Goal: Task Accomplishment & Management: Manage account settings

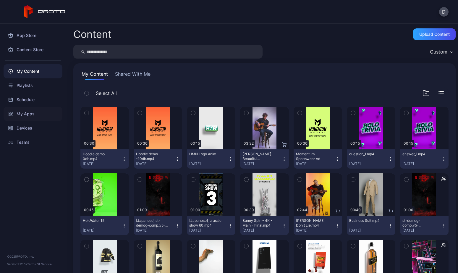
click at [30, 113] on div "My Apps" at bounding box center [33, 114] width 59 height 14
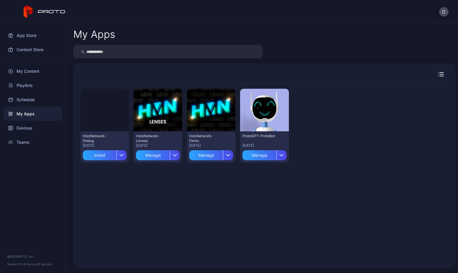
click at [110, 182] on div "Preview HoloNetwork-Debug Aug 14, 2025 Install Preview HoloNetwork-Lenses Jul 1…" at bounding box center [264, 172] width 368 height 177
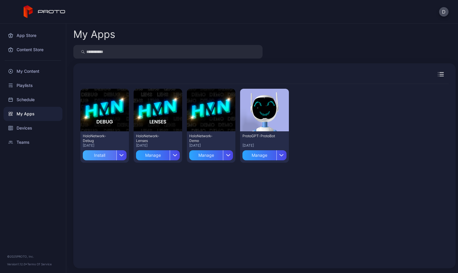
click at [102, 155] on div "Install" at bounding box center [100, 155] width 34 height 10
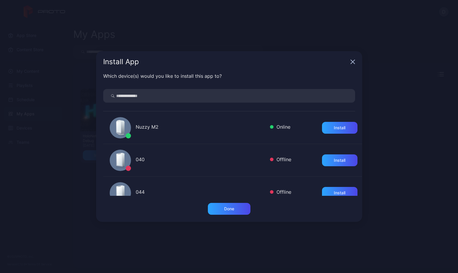
click at [142, 96] on input "search" at bounding box center [229, 96] width 252 height 14
type input "**"
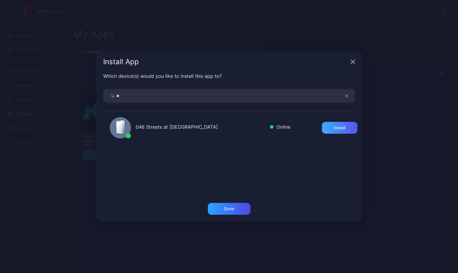
click at [334, 125] on div "Install" at bounding box center [340, 127] width 12 height 5
click at [224, 209] on div "Done" at bounding box center [229, 208] width 10 height 5
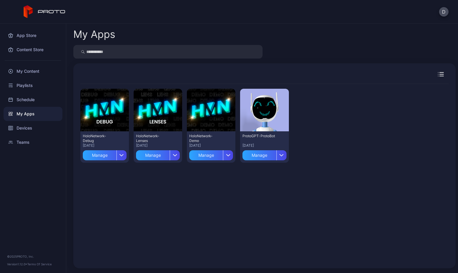
click at [368, 31] on div "My Apps" at bounding box center [264, 34] width 382 height 12
click at [36, 127] on div "Devices" at bounding box center [33, 128] width 59 height 14
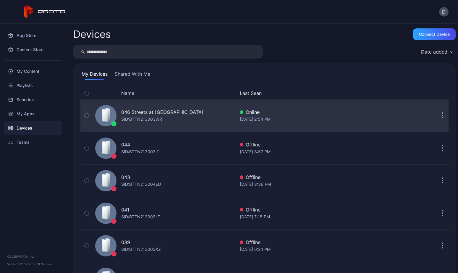
click at [212, 111] on div "046 Streets at Southpoint NC SID: BTTN213003WR" at bounding box center [164, 116] width 142 height 30
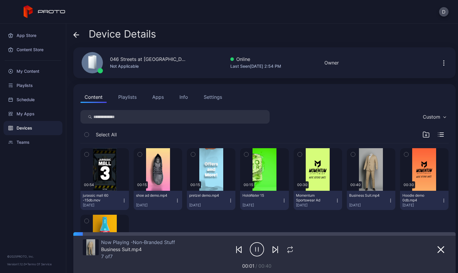
click at [158, 98] on button "Apps" at bounding box center [158, 97] width 20 height 12
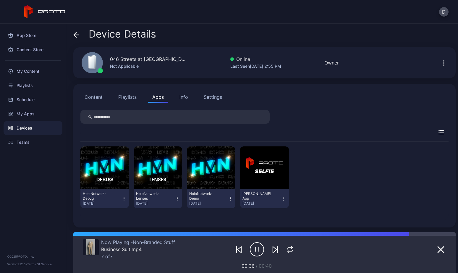
click at [209, 97] on div "Settings" at bounding box center [213, 96] width 18 height 7
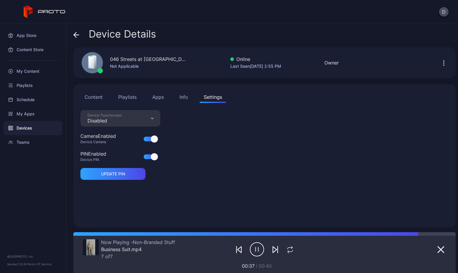
click at [116, 119] on div "Disabled" at bounding box center [105, 121] width 34 height 6
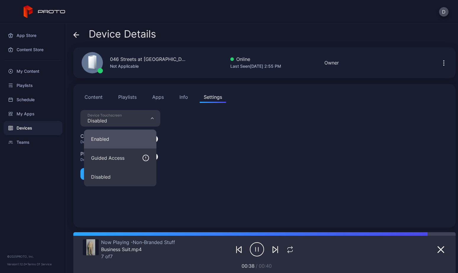
click at [116, 137] on button "Enabled" at bounding box center [120, 139] width 72 height 19
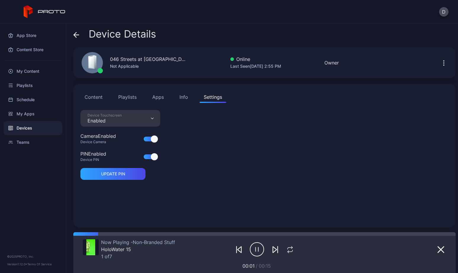
click at [187, 175] on div "Device Touchscreen Enabled Camera Enabled Device Camera PIN Enabled Device PIN …" at bounding box center [264, 165] width 368 height 110
click at [96, 98] on button "Content" at bounding box center [93, 97] width 26 height 12
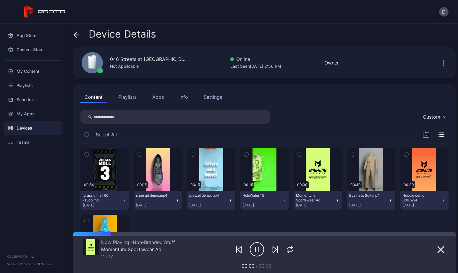
click at [158, 96] on button "Apps" at bounding box center [158, 97] width 20 height 12
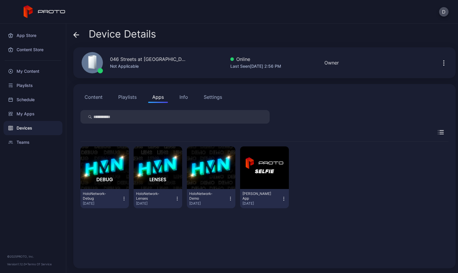
click at [159, 96] on button "Apps" at bounding box center [158, 97] width 20 height 12
click at [33, 128] on div "Devices" at bounding box center [33, 128] width 59 height 14
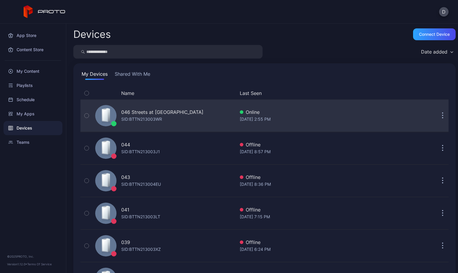
click at [202, 117] on div "046 Streets at Southpoint NC SID: BTTN213003WR" at bounding box center [164, 116] width 142 height 30
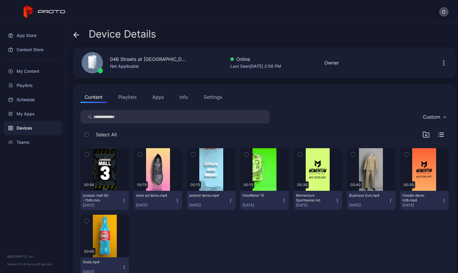
click at [154, 97] on button "Apps" at bounding box center [158, 97] width 20 height 12
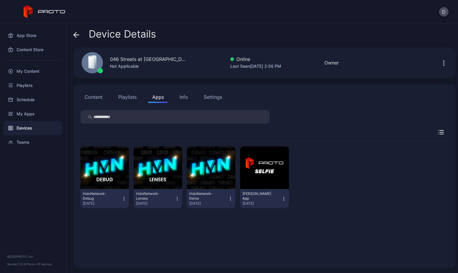
click at [123, 198] on icon "button" at bounding box center [124, 199] width 5 height 6
click at [177, 198] on icon "button" at bounding box center [177, 198] width 0 height 0
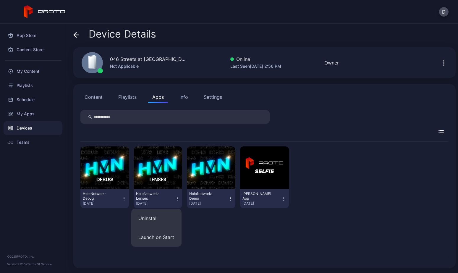
click at [230, 197] on icon "button" at bounding box center [230, 197] width 0 height 0
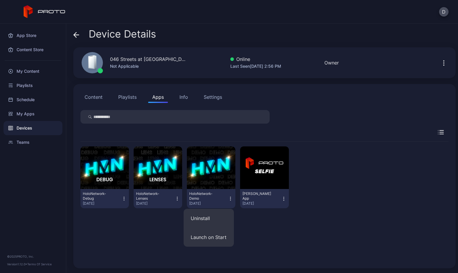
click at [352, 185] on div "HoloNetwork-Debug Aug 14, 2025 HoloNetwork-Lenses Aug 14, 2025 HoloNetwork-Demo…" at bounding box center [264, 177] width 368 height 71
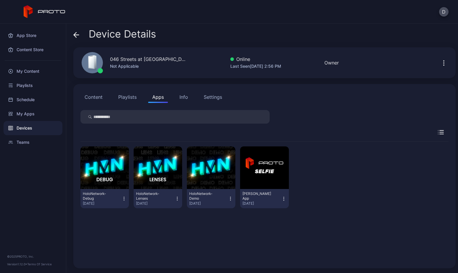
click at [209, 94] on div "Settings" at bounding box center [213, 96] width 18 height 7
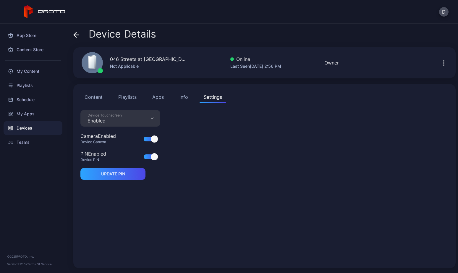
click at [158, 97] on button "Apps" at bounding box center [158, 97] width 20 height 12
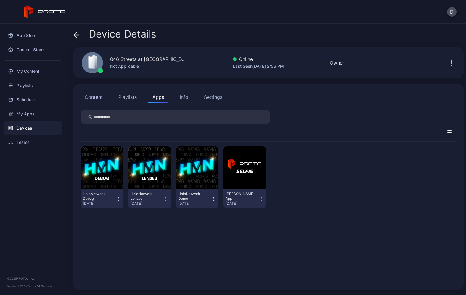
click at [127, 96] on button "Playlists" at bounding box center [127, 97] width 27 height 12
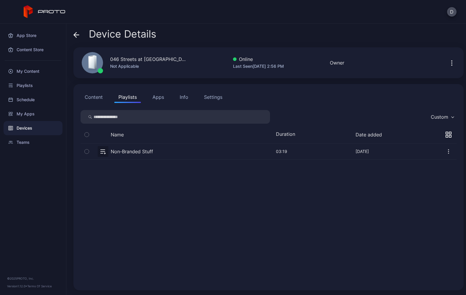
click at [93, 96] on button "Content" at bounding box center [93, 97] width 26 height 12
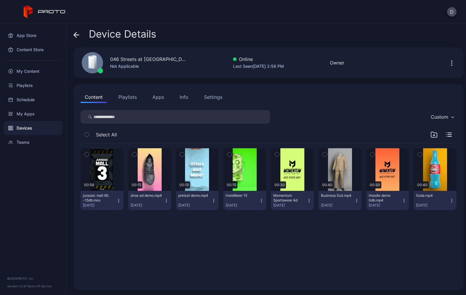
click at [158, 96] on button "Apps" at bounding box center [158, 97] width 20 height 12
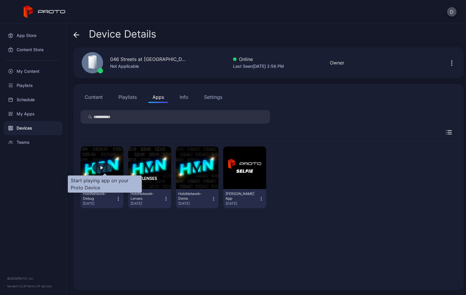
click at [107, 166] on div "button" at bounding box center [101, 167] width 19 height 9
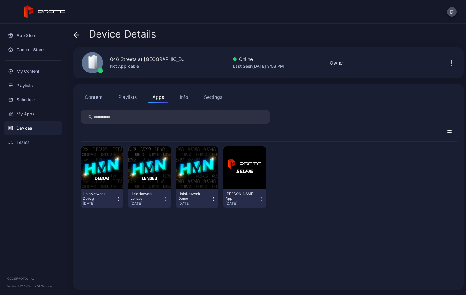
click at [451, 63] on icon "button" at bounding box center [451, 63] width 1 height 1
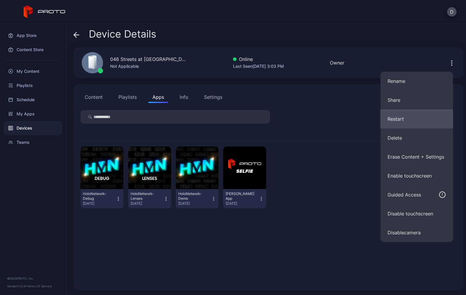
click at [408, 119] on button "Restart" at bounding box center [416, 118] width 72 height 19
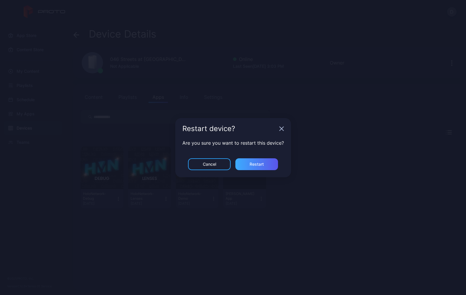
click at [261, 164] on div "Restart" at bounding box center [256, 164] width 14 height 5
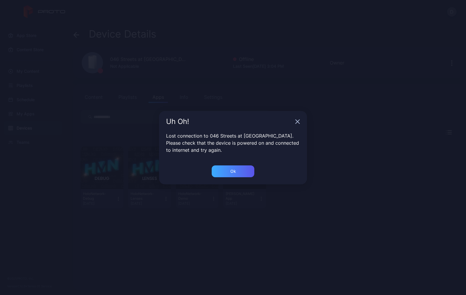
click at [233, 169] on div "Ok" at bounding box center [233, 171] width 6 height 5
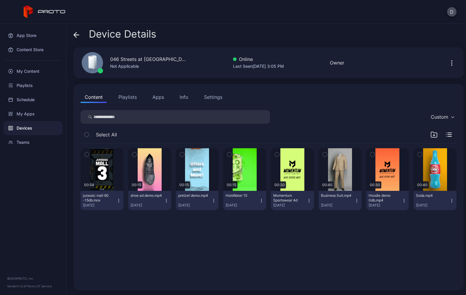
click at [154, 100] on button "Apps" at bounding box center [158, 97] width 20 height 12
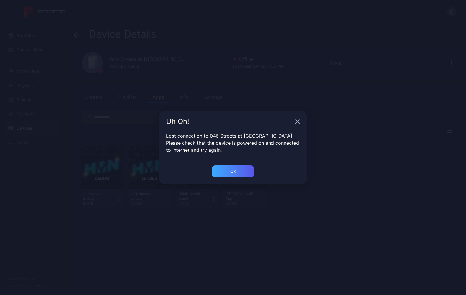
click at [231, 173] on div "Ok" at bounding box center [233, 171] width 6 height 5
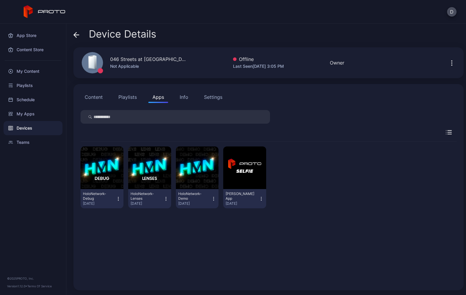
click at [315, 115] on div at bounding box center [268, 117] width 376 height 14
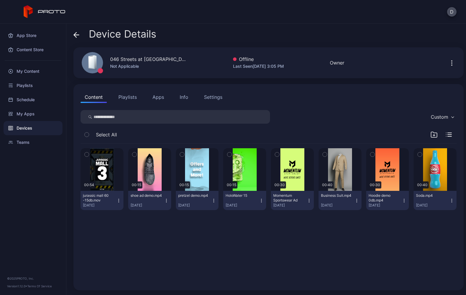
click at [328, 103] on div "Content Playlists Apps Info Settings Custom Select All 00:54 jurassic mall 60 -…" at bounding box center [268, 187] width 390 height 206
click at [160, 97] on button "Apps" at bounding box center [158, 97] width 20 height 12
click at [78, 34] on icon at bounding box center [76, 35] width 6 height 6
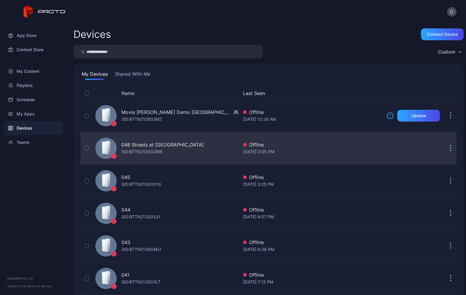
click at [194, 151] on div "046 Streets at Southpoint NC SID: BTTN213003WR" at bounding box center [165, 148] width 145 height 30
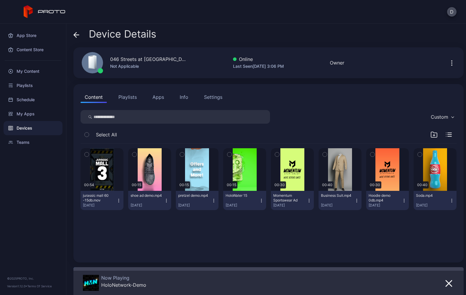
click at [76, 35] on icon at bounding box center [76, 35] width 6 height 6
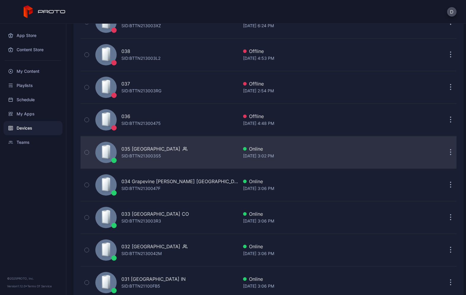
scroll to position [382, 0]
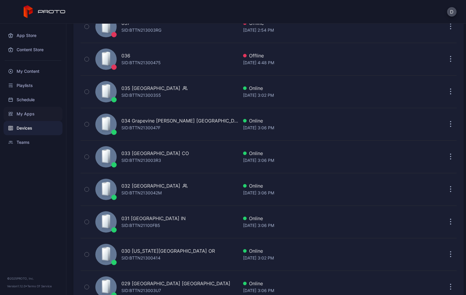
click at [34, 114] on div "My Apps" at bounding box center [33, 114] width 59 height 14
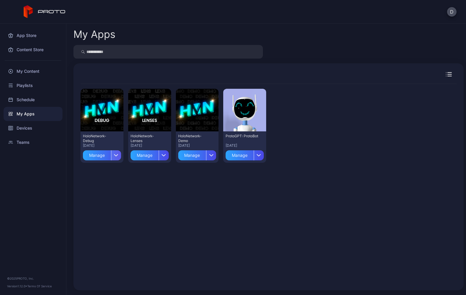
click at [118, 155] on icon "button" at bounding box center [116, 155] width 4 height 2
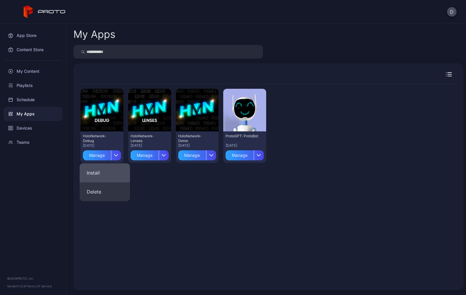
click at [111, 172] on button "Install" at bounding box center [105, 172] width 50 height 19
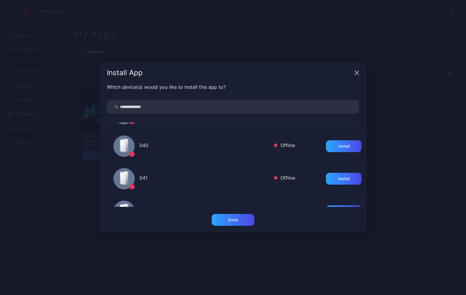
scroll to position [114, 0]
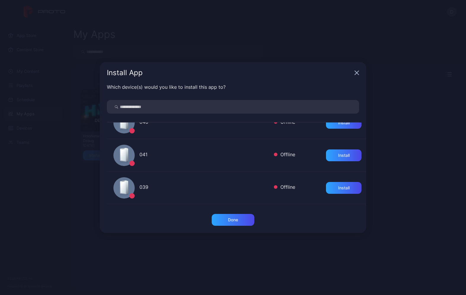
click at [152, 108] on input "search" at bounding box center [233, 107] width 252 height 14
type input "*****"
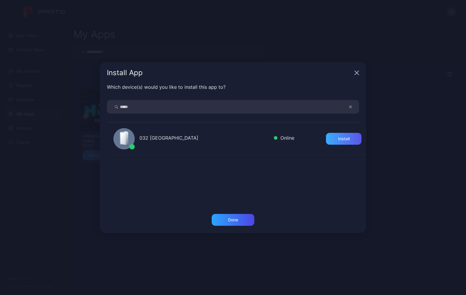
click at [338, 137] on div "Install" at bounding box center [344, 138] width 12 height 5
click at [156, 138] on div "032 Great Mall CA" at bounding box center [204, 138] width 130 height 9
click at [230, 217] on div "Done" at bounding box center [232, 220] width 43 height 12
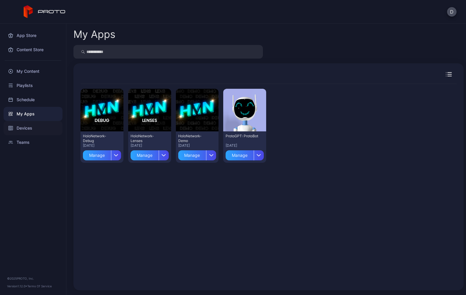
click at [30, 131] on div "Devices" at bounding box center [33, 128] width 59 height 14
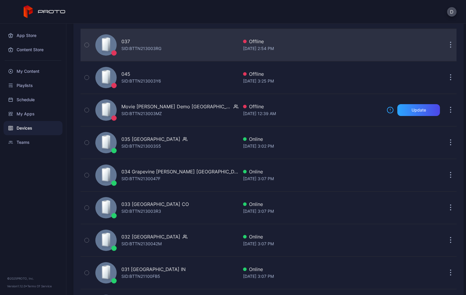
scroll to position [361, 0]
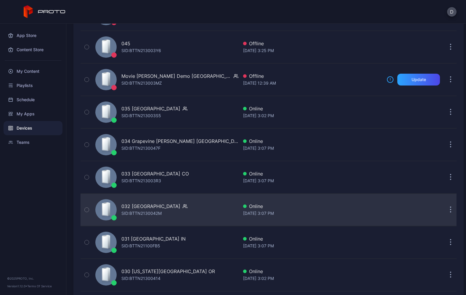
click at [189, 210] on div "032 Great Mall CA SID: BTTN2130042M" at bounding box center [165, 210] width 145 height 30
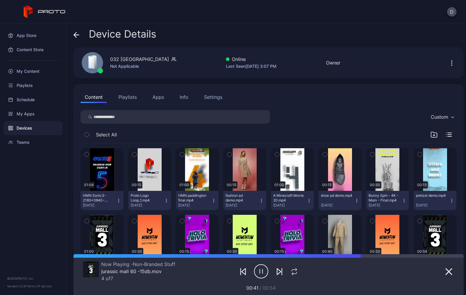
click at [158, 98] on button "Apps" at bounding box center [158, 97] width 20 height 12
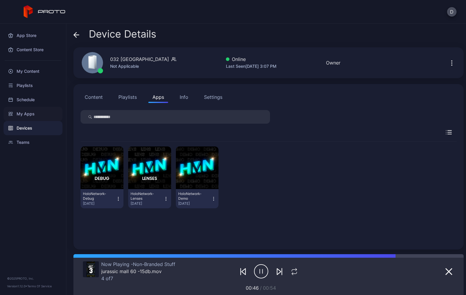
click at [35, 112] on div "My Apps" at bounding box center [33, 114] width 59 height 14
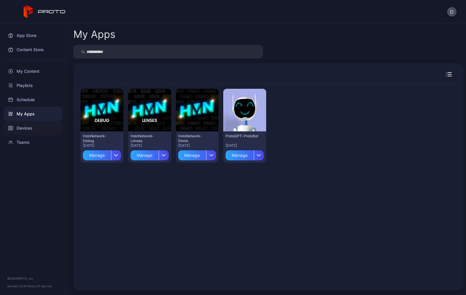
click at [31, 130] on div "Devices" at bounding box center [33, 128] width 59 height 14
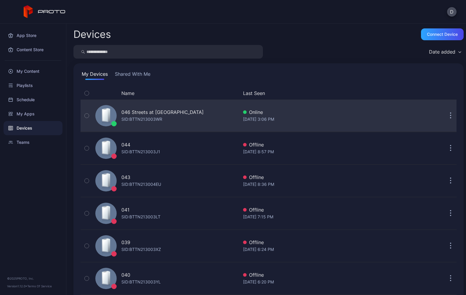
click at [193, 122] on div "046 Streets at Southpoint NC SID: BTTN213003WR" at bounding box center [165, 116] width 145 height 30
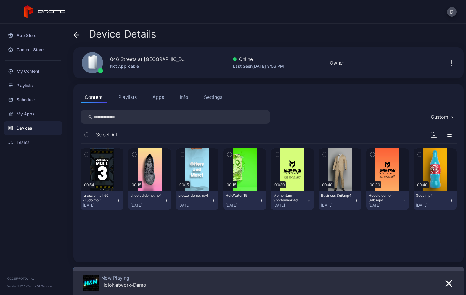
click at [159, 98] on button "Apps" at bounding box center [158, 97] width 20 height 12
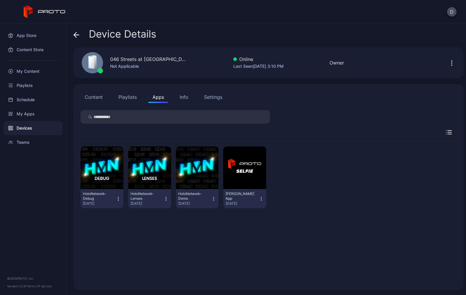
click at [146, 230] on div "HoloNetwork-Debug Aug 14, 2025 HoloNetwork-Lenses Aug 14, 2025 HoloNetwork-Demo…" at bounding box center [268, 212] width 376 height 141
click at [292, 239] on div "HoloNetwork-Debug Aug 14, 2025 HoloNetwork-Lenses Aug 14, 2025 HoloNetwork-Demo…" at bounding box center [268, 212] width 376 height 141
click at [335, 171] on div "HoloNetwork-Debug Aug 14, 2025 HoloNetwork-Lenses Aug 14, 2025 HoloNetwork-Demo…" at bounding box center [268, 177] width 376 height 71
click at [335, 169] on div "HoloNetwork-Debug Aug 14, 2025 HoloNetwork-Lenses Aug 14, 2025 HoloNetwork-Demo…" at bounding box center [268, 177] width 376 height 71
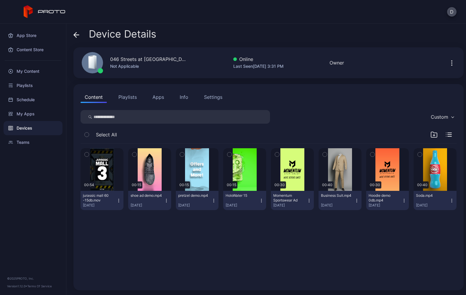
click at [155, 99] on button "Apps" at bounding box center [158, 97] width 20 height 12
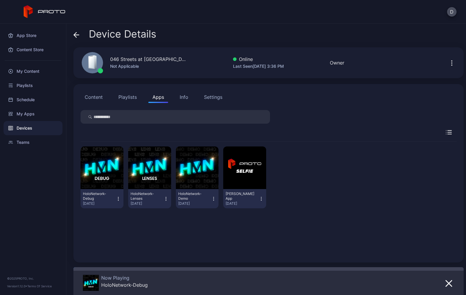
click at [344, 120] on div at bounding box center [268, 117] width 376 height 14
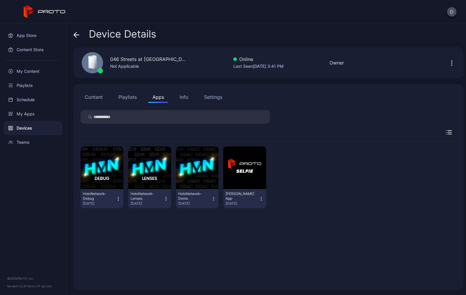
click at [126, 99] on button "Playlists" at bounding box center [127, 97] width 27 height 12
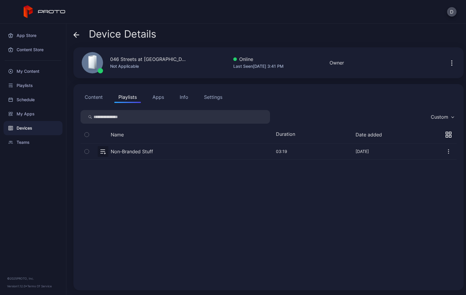
click at [163, 151] on button "button" at bounding box center [268, 151] width 376 height 16
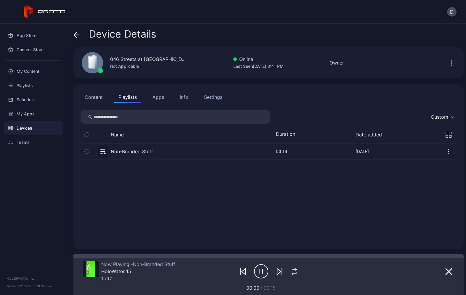
click at [195, 202] on div "Non-Branded Stuff [DATE] 03:19 [DATE] 15, 2025" at bounding box center [268, 192] width 376 height 99
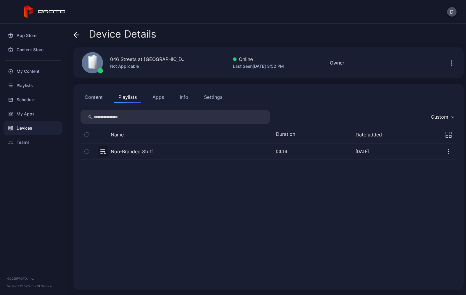
click at [212, 98] on div "Settings" at bounding box center [213, 96] width 18 height 7
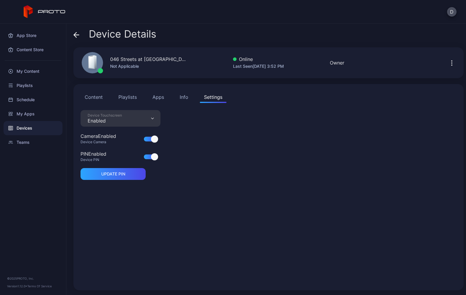
click at [129, 98] on button "Playlists" at bounding box center [127, 97] width 27 height 12
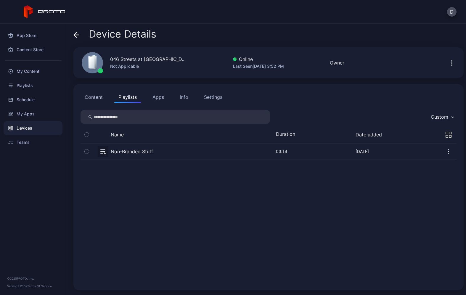
click at [96, 96] on button "Content" at bounding box center [93, 97] width 26 height 12
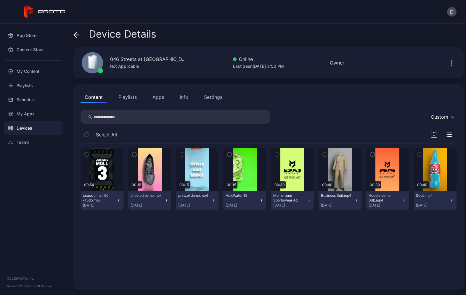
click at [136, 96] on button "Playlists" at bounding box center [127, 97] width 27 height 12
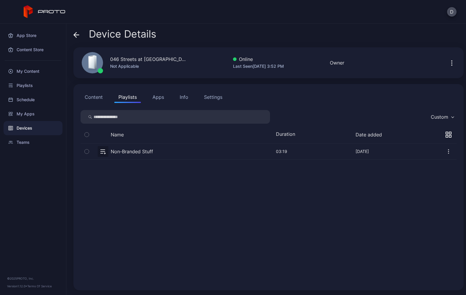
click at [169, 151] on button "button" at bounding box center [268, 151] width 376 height 16
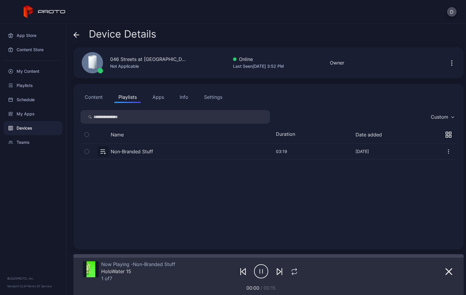
click at [211, 97] on div "Settings" at bounding box center [213, 96] width 18 height 7
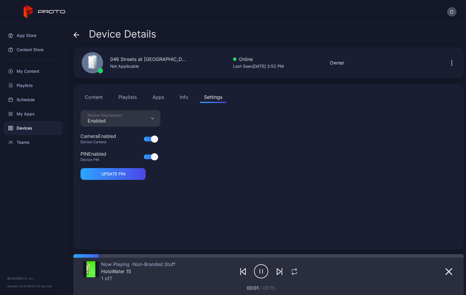
click at [133, 116] on div "Device Touchscreen Enabled" at bounding box center [120, 118] width 80 height 17
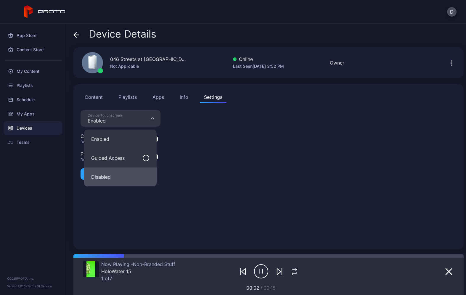
click at [111, 173] on button "Disabled" at bounding box center [120, 176] width 72 height 19
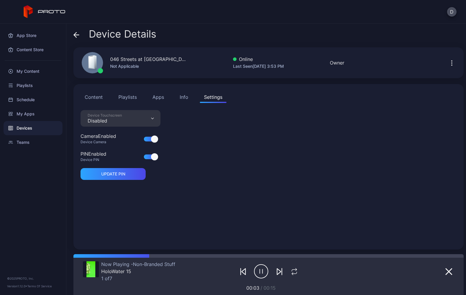
click at [217, 175] on div "Device Touchscreen Disabled Camera Enabled Device Camera PIN Enabled Device PIN…" at bounding box center [268, 176] width 376 height 132
click at [232, 169] on div "Device Touchscreen Disabled Camera Enabled Device Camera PIN Enabled Device PIN…" at bounding box center [268, 176] width 376 height 132
click at [201, 146] on div "Device Touchscreen Disabled Camera Enabled Device Camera PIN Enabled Device PIN…" at bounding box center [268, 176] width 376 height 132
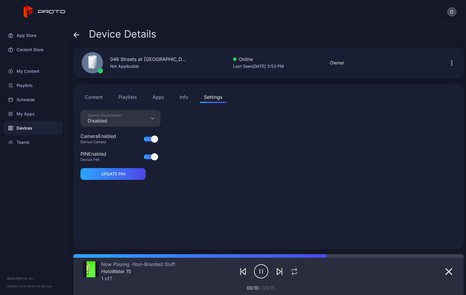
click at [159, 96] on button "Apps" at bounding box center [158, 97] width 20 height 12
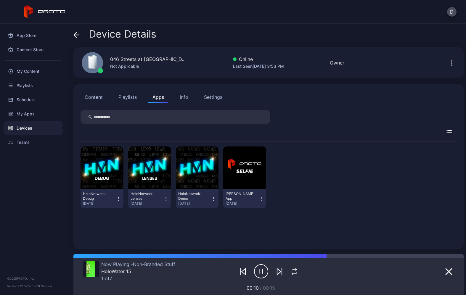
click at [219, 96] on div "Settings" at bounding box center [213, 96] width 18 height 7
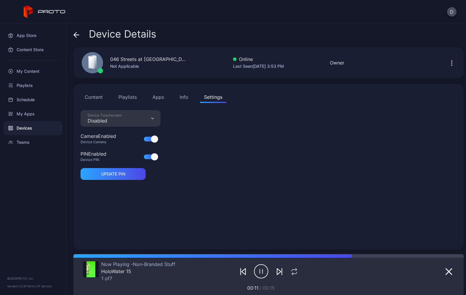
click at [186, 96] on div "Info" at bounding box center [184, 96] width 9 height 7
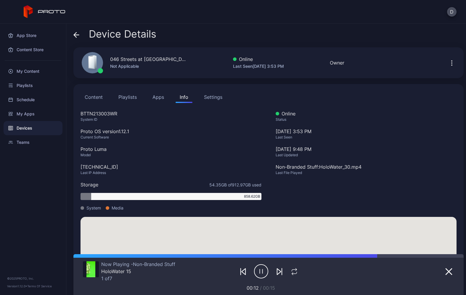
click at [210, 96] on div "Settings" at bounding box center [213, 96] width 18 height 7
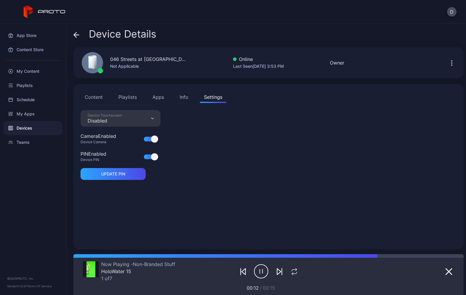
drag, startPoint x: 383, startPoint y: 29, endPoint x: 394, endPoint y: 27, distance: 11.5
click at [383, 29] on div "Device Details" at bounding box center [268, 35] width 390 height 14
